Goal: Find specific page/section: Find specific page/section

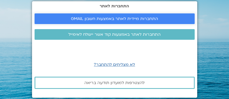
click at [115, 18] on span "התחברות מיידית לאתר באמצעות חשבון GMAIL" at bounding box center [114, 19] width 87 height 5
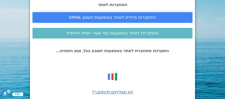
click at [130, 16] on span "התחברות מיידית לאתר באמצעות חשבון GMAIL" at bounding box center [112, 17] width 87 height 5
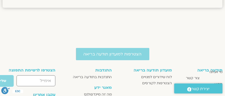
scroll to position [423, 0]
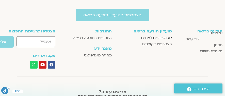
click at [148, 38] on span "לוח שידורים למנויים" at bounding box center [156, 38] width 31 height 6
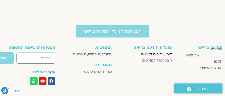
click at [151, 54] on span "לוח שידורים למנויים" at bounding box center [156, 54] width 31 height 6
click at [152, 54] on span "לוח שידורים למנויים" at bounding box center [156, 54] width 31 height 6
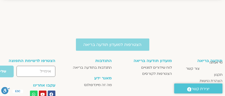
scroll to position [389, 0]
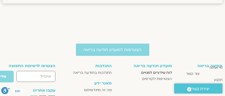
click at [152, 71] on span "לוח שידורים למנויים" at bounding box center [156, 72] width 31 height 6
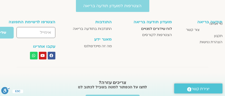
click at [157, 28] on span "לוח שידורים למנויים" at bounding box center [156, 29] width 31 height 6
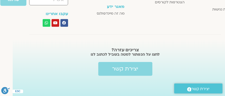
scroll to position [414, -12]
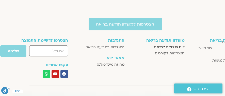
click at [164, 46] on span "לוח שידורים למנויים" at bounding box center [169, 47] width 31 height 6
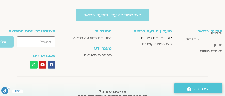
click at [161, 38] on span "לוח שידורים למנויים" at bounding box center [156, 38] width 31 height 6
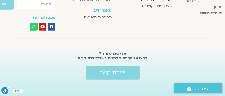
scroll to position [436, 0]
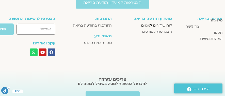
click at [157, 25] on span "לוח שידורים למנויים" at bounding box center [156, 25] width 31 height 6
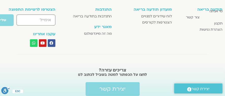
scroll to position [414, 0]
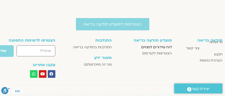
click at [157, 47] on span "לוח שידורים למנויים" at bounding box center [156, 47] width 31 height 6
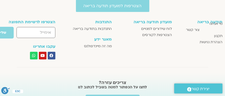
scroll to position [458, 0]
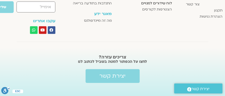
click at [155, 3] on span "לוח שידורים למנויים" at bounding box center [156, 3] width 31 height 6
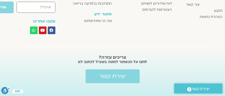
scroll to position [458, 0]
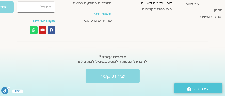
click at [153, 3] on span "לוח שידורים למנויים" at bounding box center [156, 3] width 31 height 6
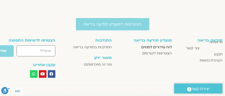
click at [158, 46] on span "לוח שידורים למנויים" at bounding box center [156, 47] width 31 height 6
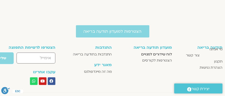
click at [153, 53] on span "לוח שידורים למנויים" at bounding box center [156, 54] width 31 height 6
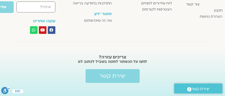
scroll to position [432, 0]
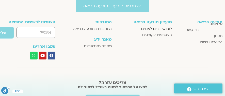
click at [151, 27] on span "לוח שידורים למנויים" at bounding box center [156, 29] width 31 height 6
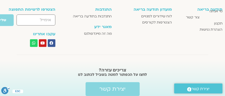
scroll to position [439, 0]
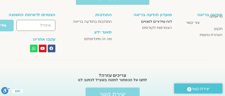
click at [155, 21] on span "לוח שידורים למנויים" at bounding box center [156, 22] width 31 height 6
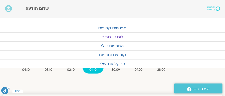
click at [110, 36] on link "לוח שידורים" at bounding box center [112, 37] width 225 height 9
